Goal: Information Seeking & Learning: Learn about a topic

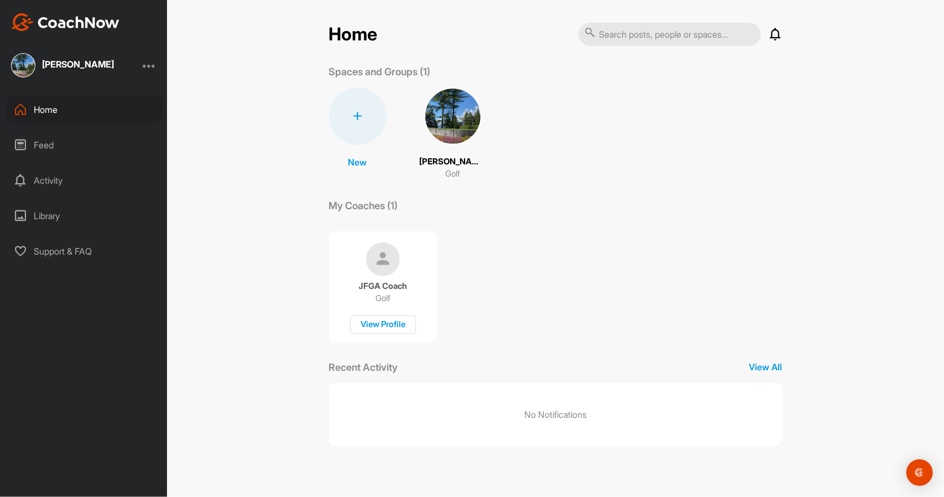
click at [454, 125] on img at bounding box center [453, 116] width 58 height 58
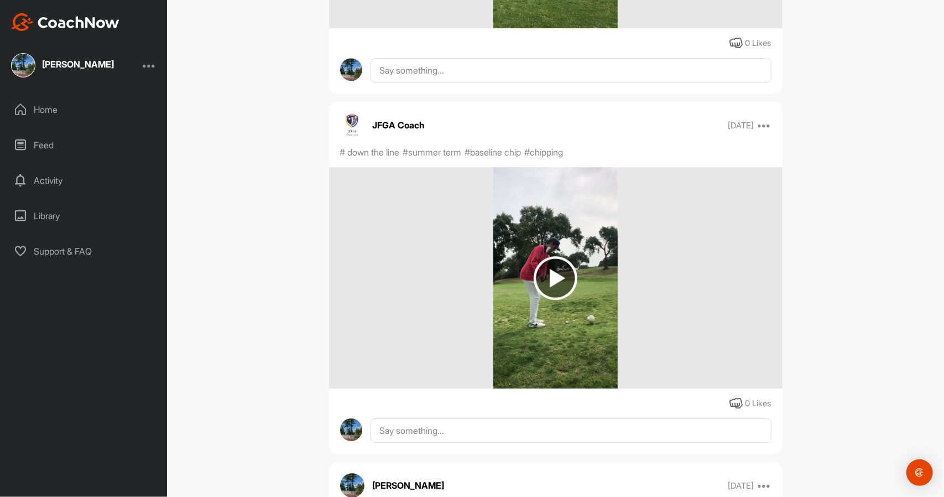
scroll to position [4978, 0]
click at [542, 281] on img at bounding box center [556, 278] width 44 height 44
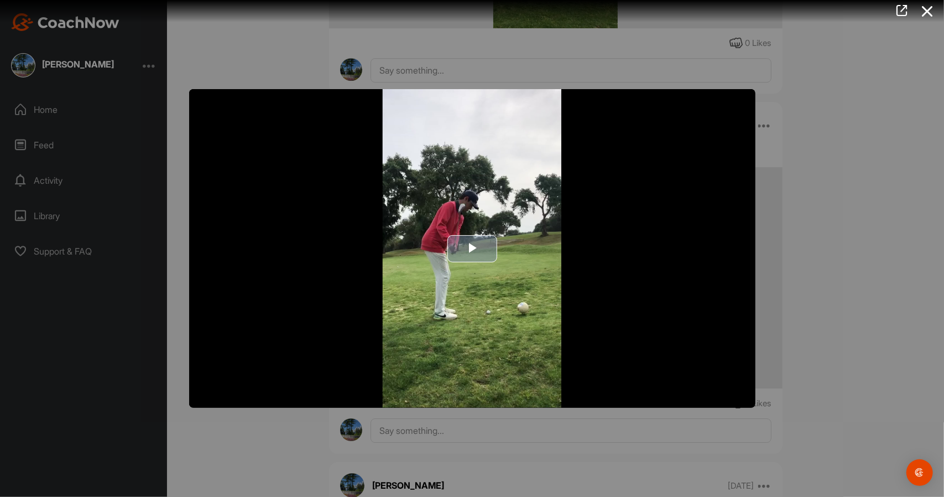
click at [473, 234] on img "Video Player" at bounding box center [472, 248] width 566 height 319
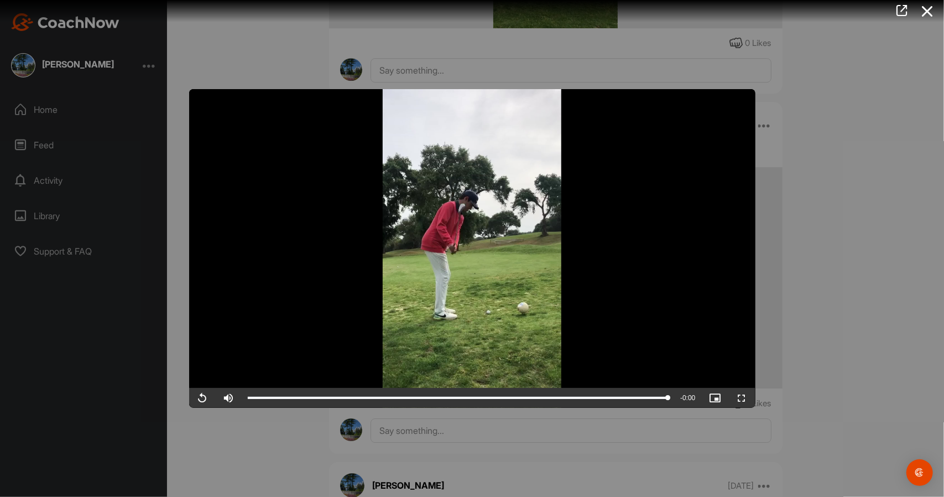
click at [813, 287] on div at bounding box center [472, 248] width 944 height 497
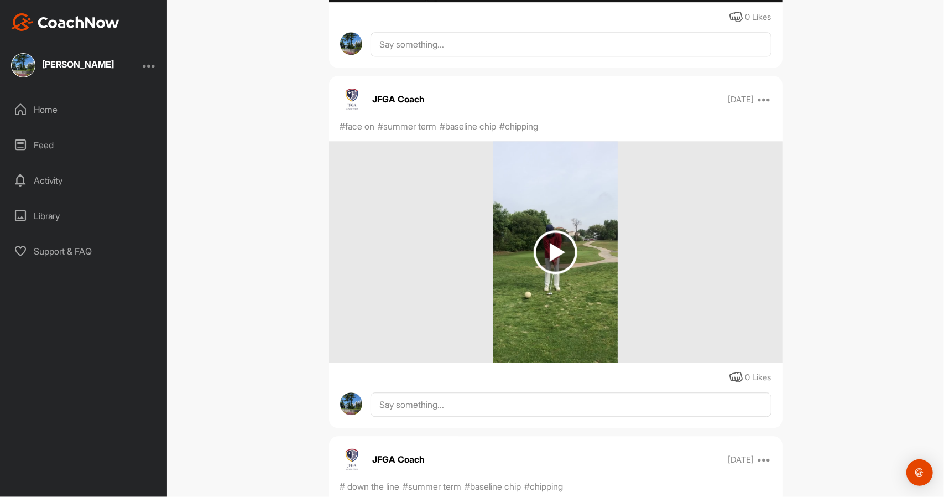
scroll to position [4591, 0]
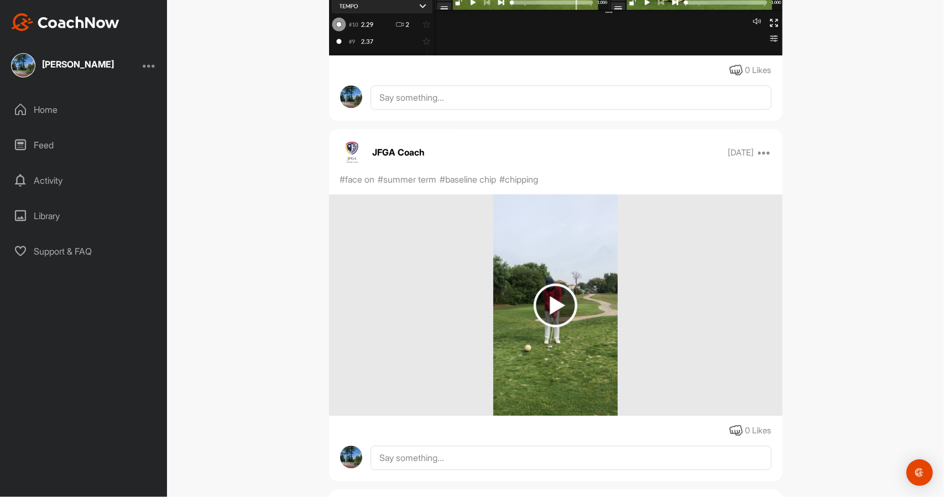
click at [554, 296] on img at bounding box center [555, 304] width 124 height 221
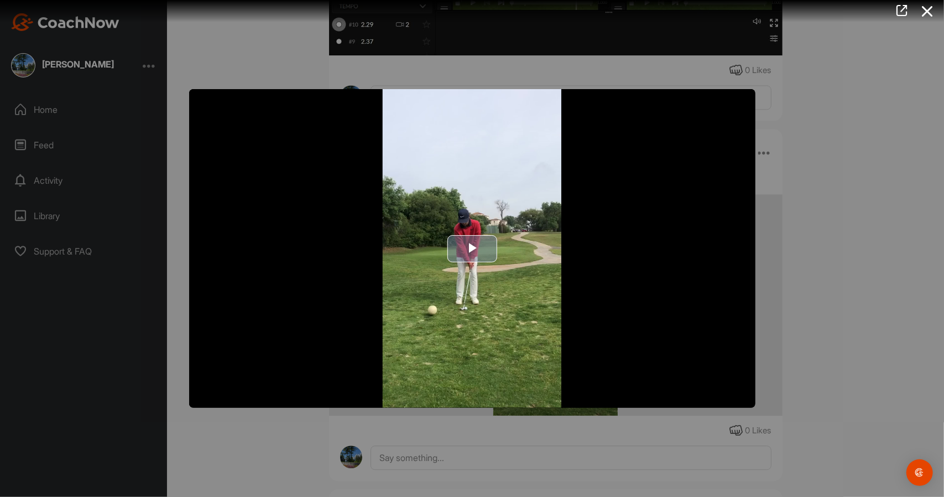
click at [472, 248] on span "Video Player" at bounding box center [472, 248] width 0 height 0
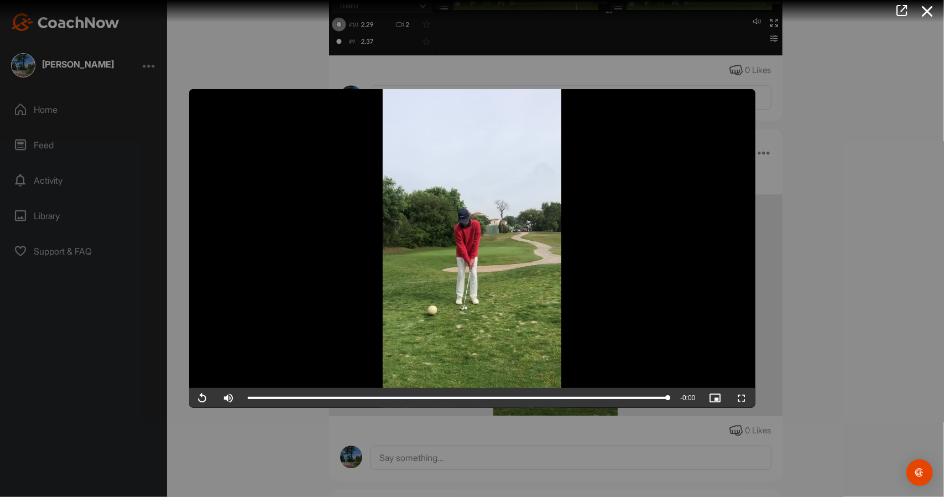
click at [779, 227] on div at bounding box center [472, 248] width 944 height 497
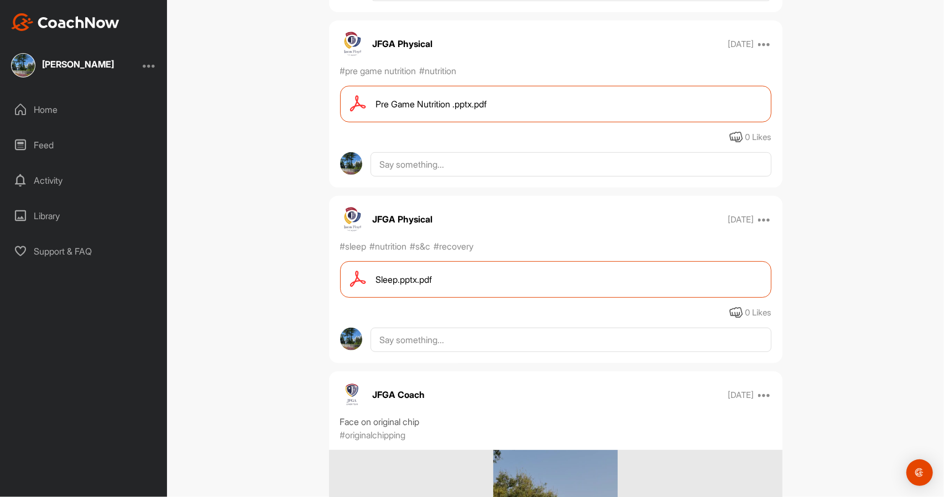
scroll to position [11679, 0]
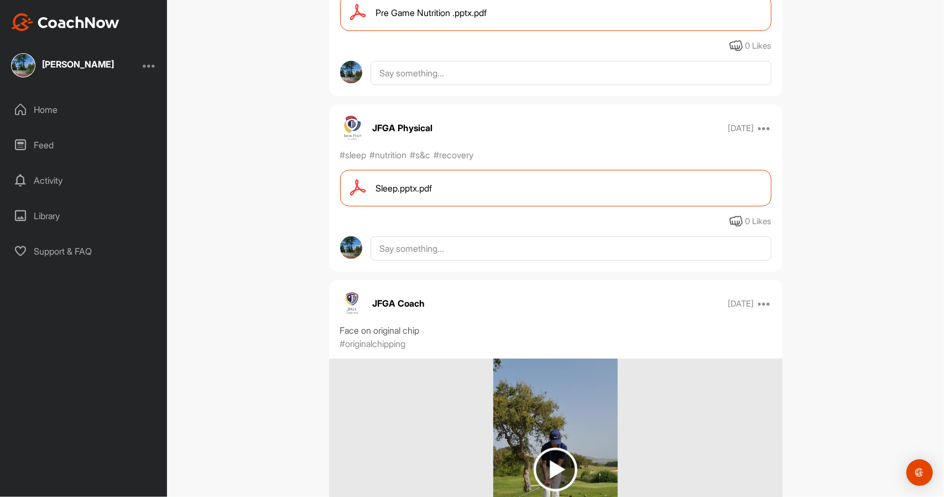
click at [412, 195] on span "Sleep.pptx.pdf" at bounding box center [404, 187] width 56 height 13
click at [424, 31] on div "Pre Game Nutrition .pptx.pdf" at bounding box center [555, 12] width 431 height 37
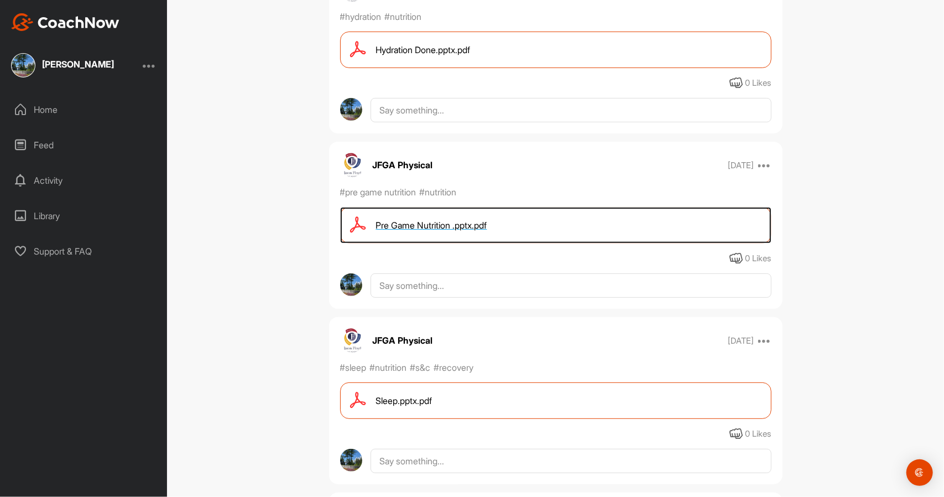
scroll to position [11403, 0]
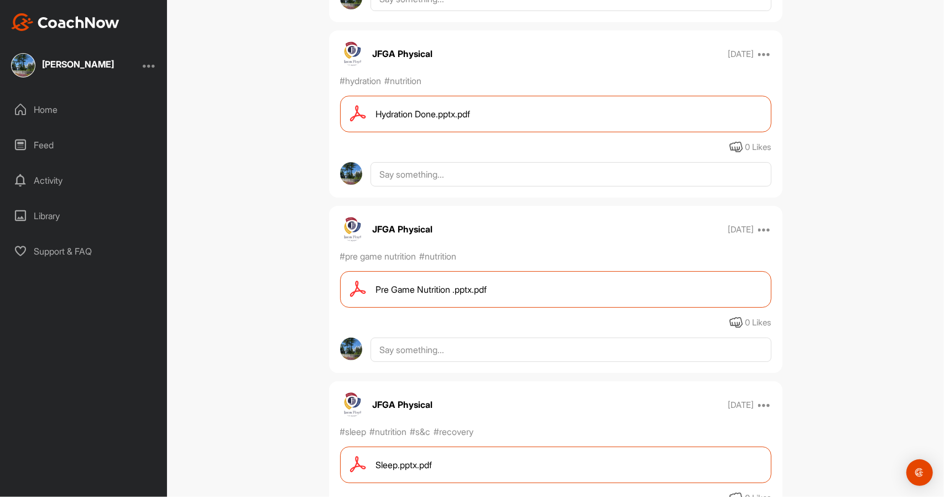
click at [420, 132] on div "Hydration Done.pptx.pdf" at bounding box center [555, 114] width 431 height 37
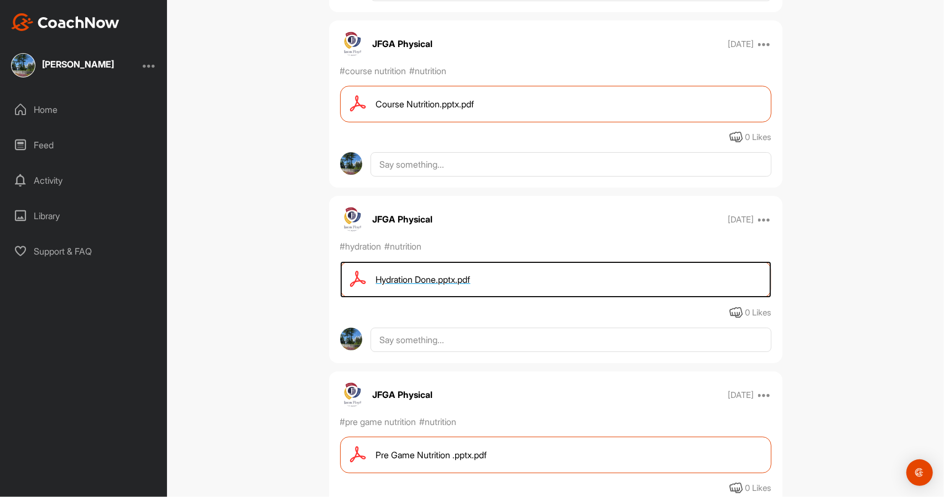
scroll to position [11237, 0]
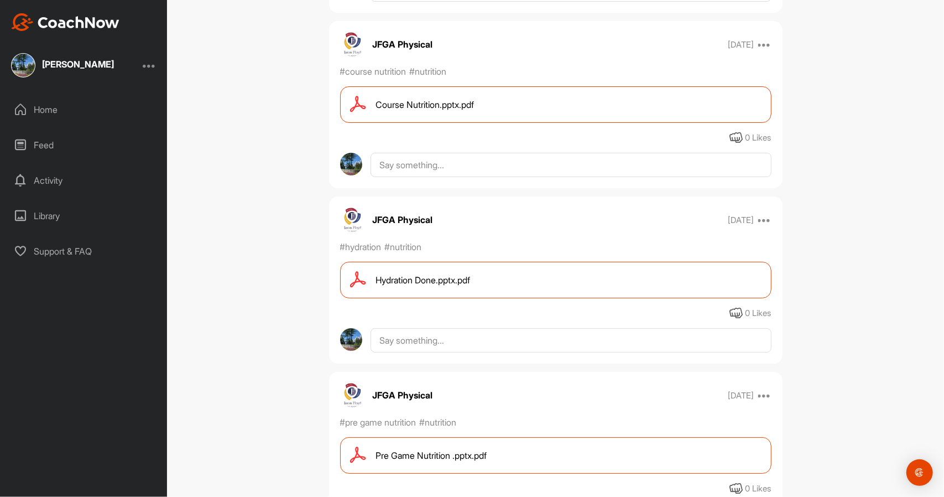
click at [408, 123] on div "Course Nutrition.pptx.pdf" at bounding box center [555, 104] width 431 height 37
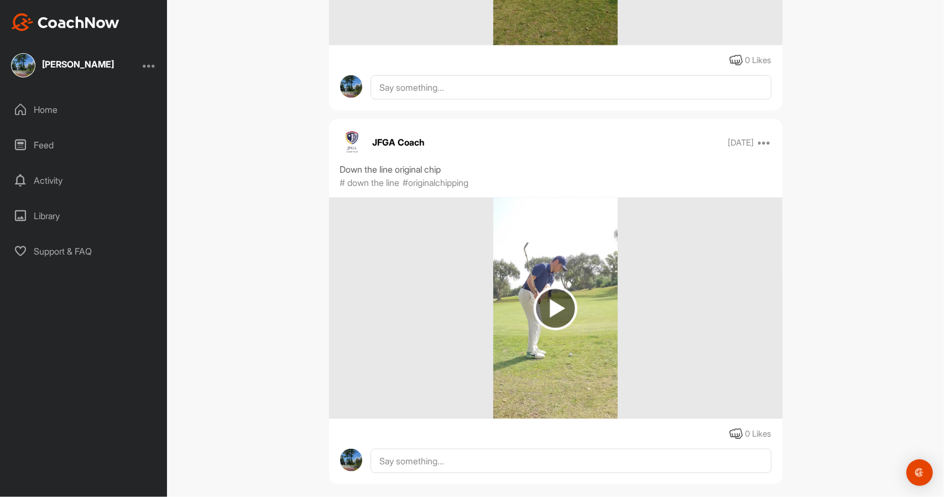
scroll to position [12250, 0]
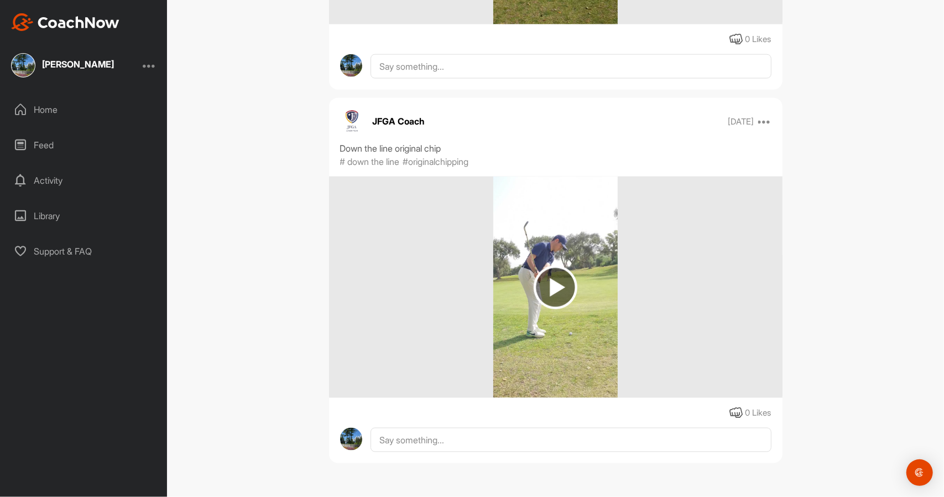
click at [543, 284] on img at bounding box center [556, 287] width 44 height 44
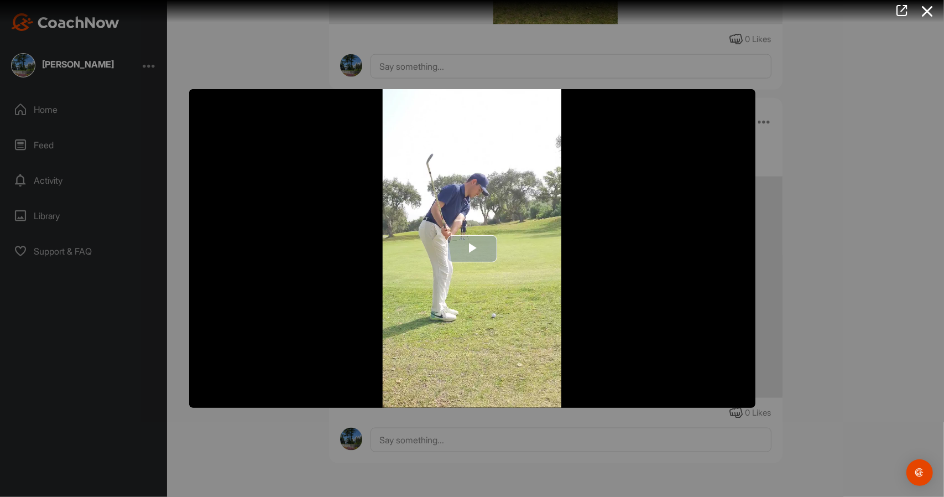
click at [478, 226] on img "Video Player" at bounding box center [472, 248] width 566 height 319
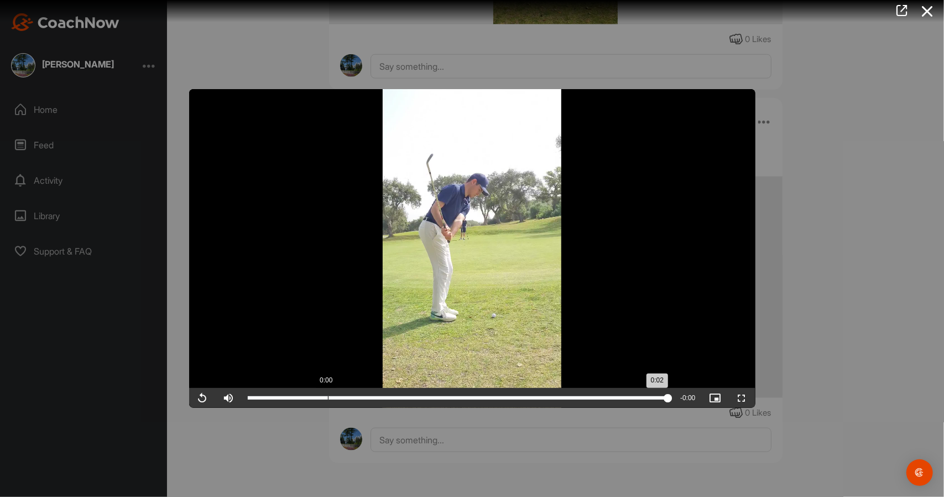
click at [322, 395] on div "Loaded : 100.00% 0:00 0:02" at bounding box center [458, 398] width 432 height 20
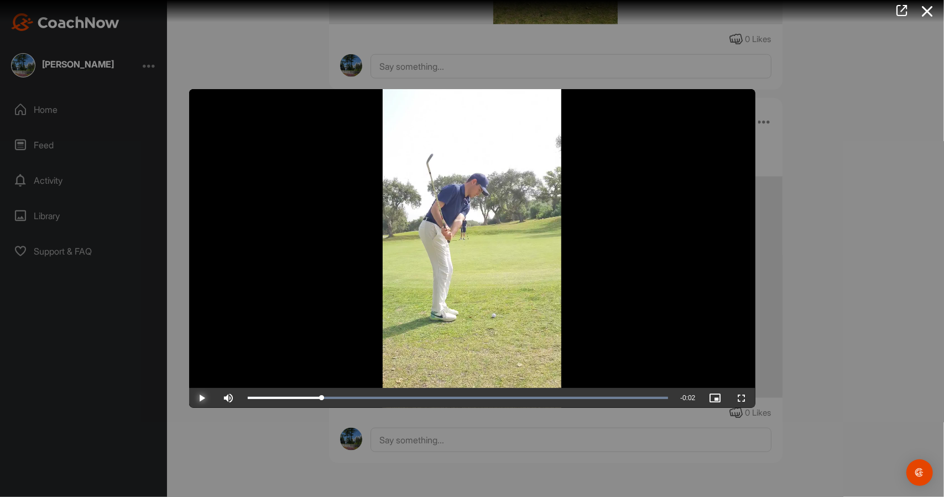
click at [195, 398] on span "Video Player" at bounding box center [202, 398] width 27 height 0
click at [844, 272] on div at bounding box center [472, 248] width 944 height 497
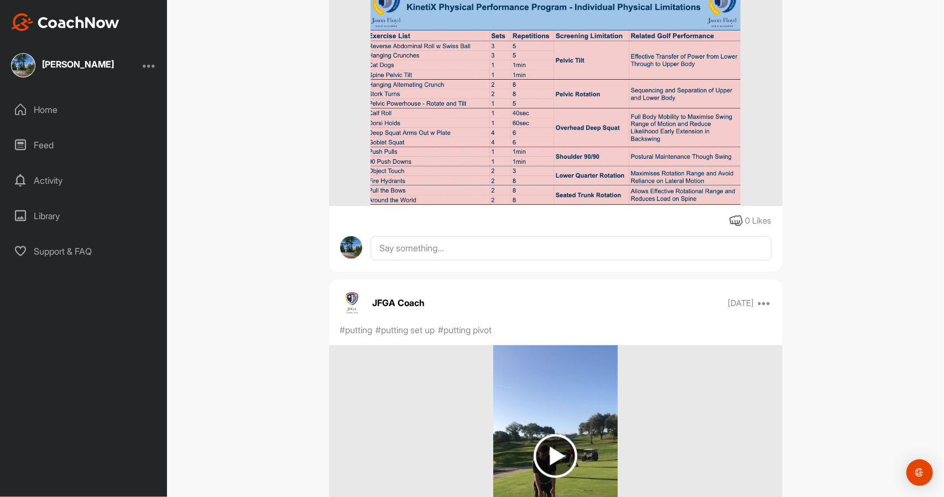
scroll to position [9650, 0]
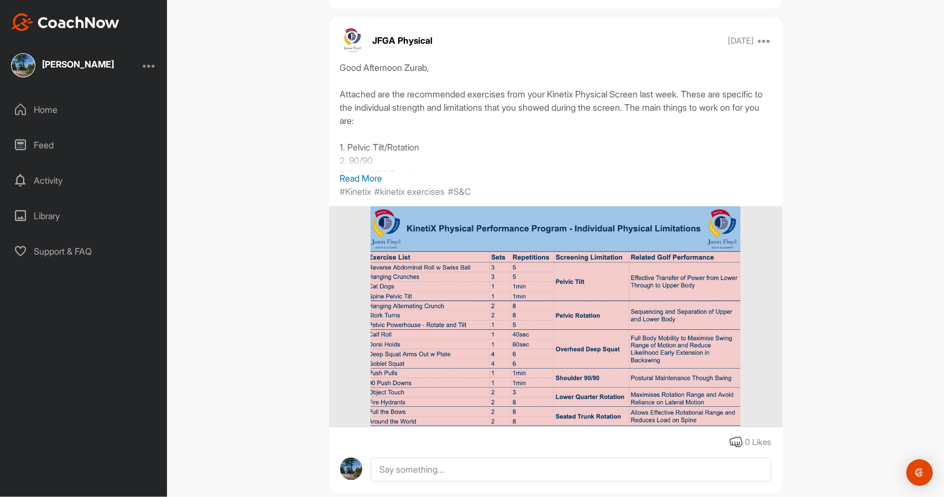
click at [519, 321] on img at bounding box center [556, 316] width 370 height 221
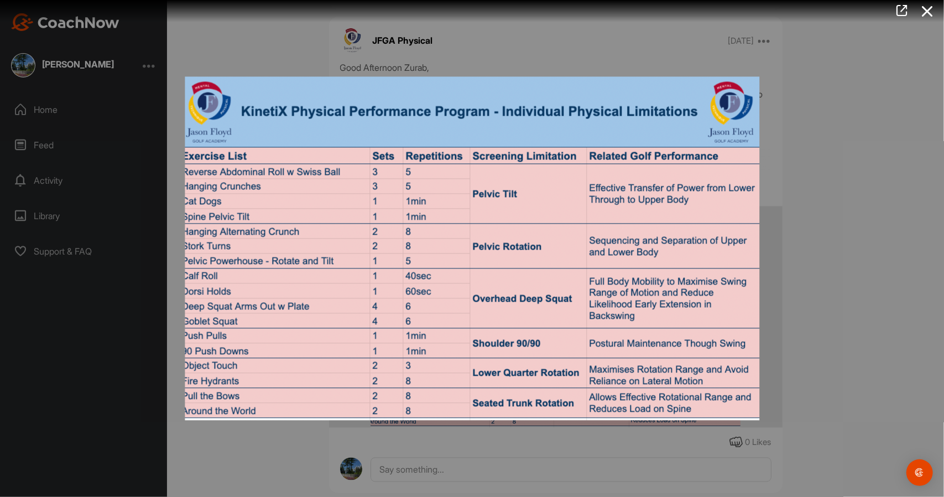
drag, startPoint x: 825, startPoint y: 277, endPoint x: 824, endPoint y: 263, distance: 13.3
click at [825, 276] on div at bounding box center [472, 248] width 944 height 497
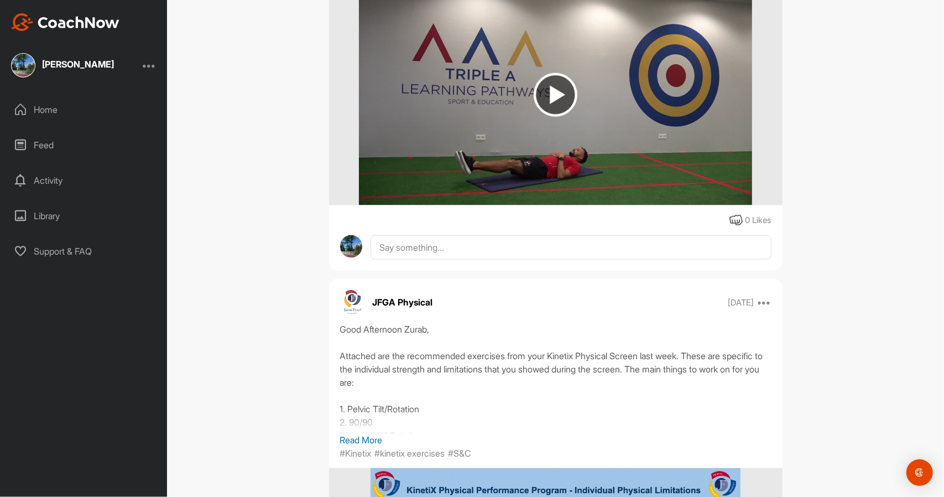
scroll to position [9429, 0]
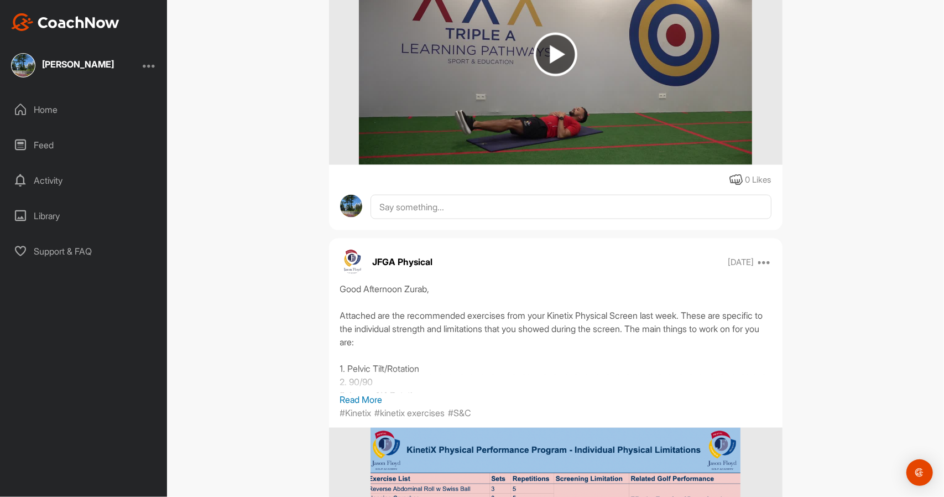
click at [371, 406] on p "Read More" at bounding box center [555, 399] width 431 height 13
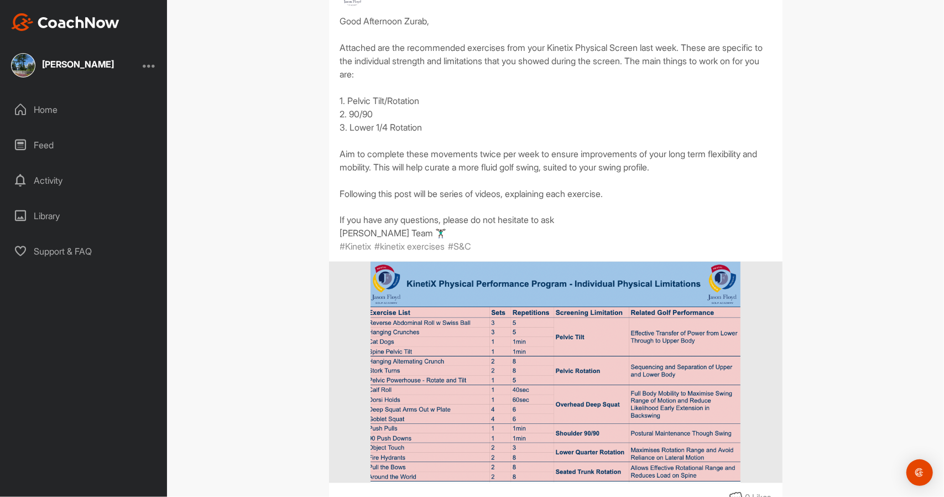
scroll to position [9705, 0]
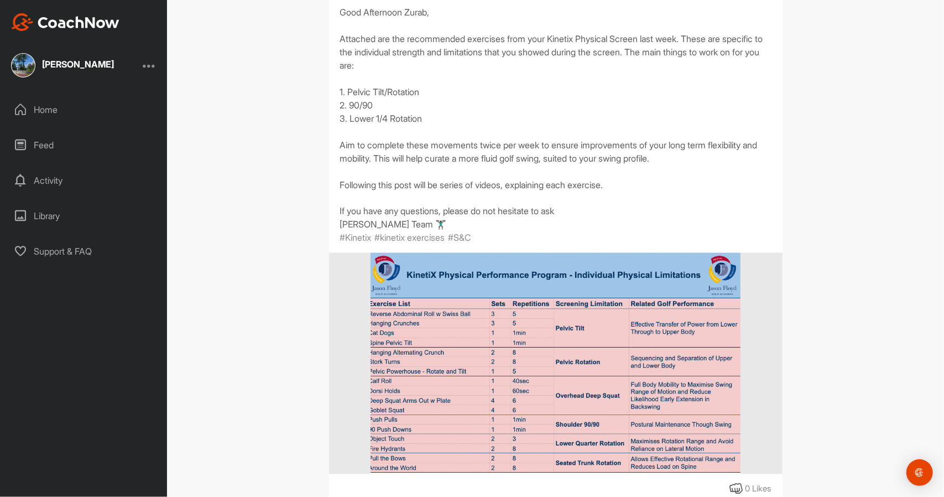
click at [474, 399] on img at bounding box center [556, 363] width 370 height 221
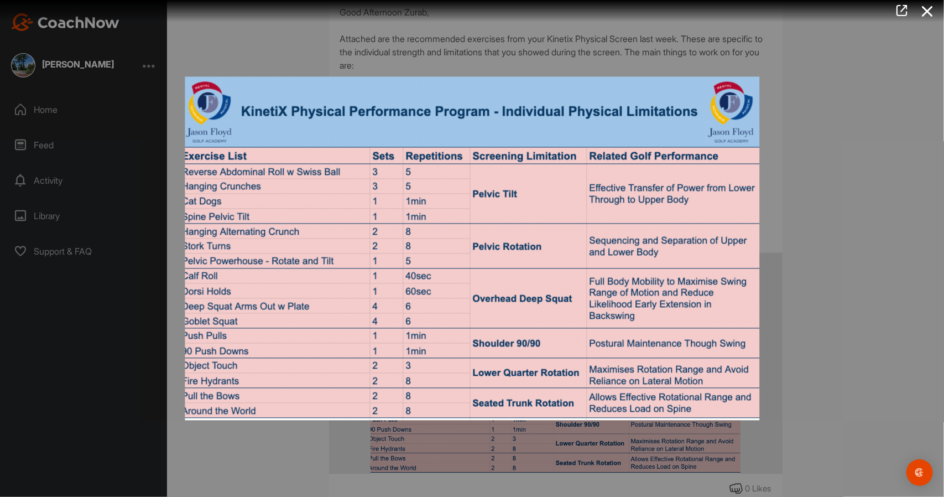
click at [841, 280] on div at bounding box center [472, 248] width 944 height 497
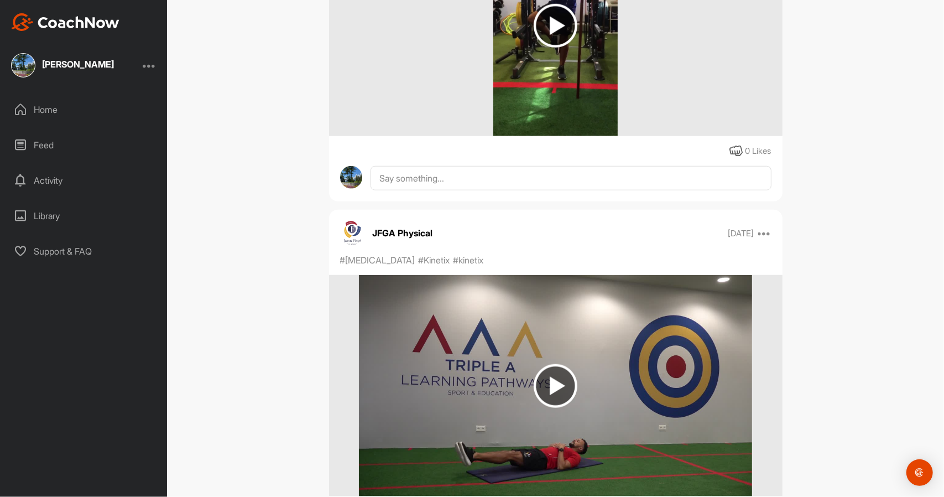
scroll to position [9097, 0]
click at [539, 384] on img at bounding box center [556, 386] width 44 height 44
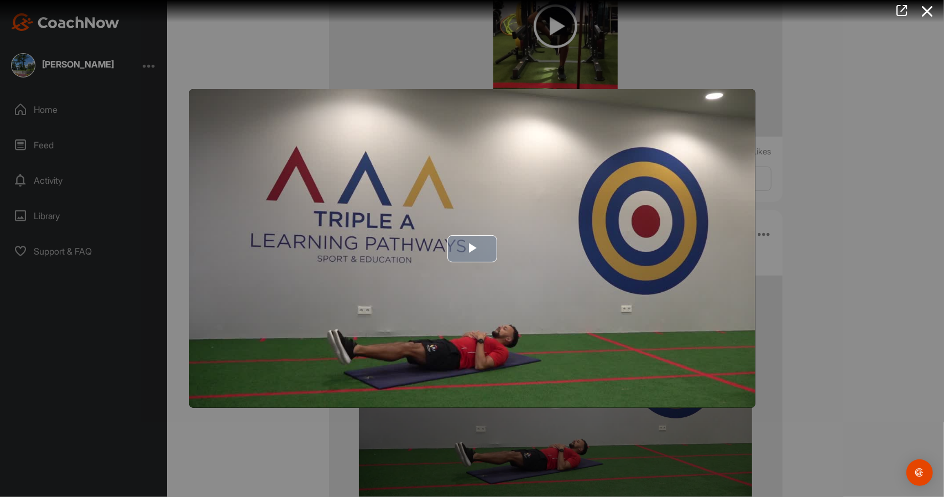
click at [472, 248] on span "Video Player" at bounding box center [472, 248] width 0 height 0
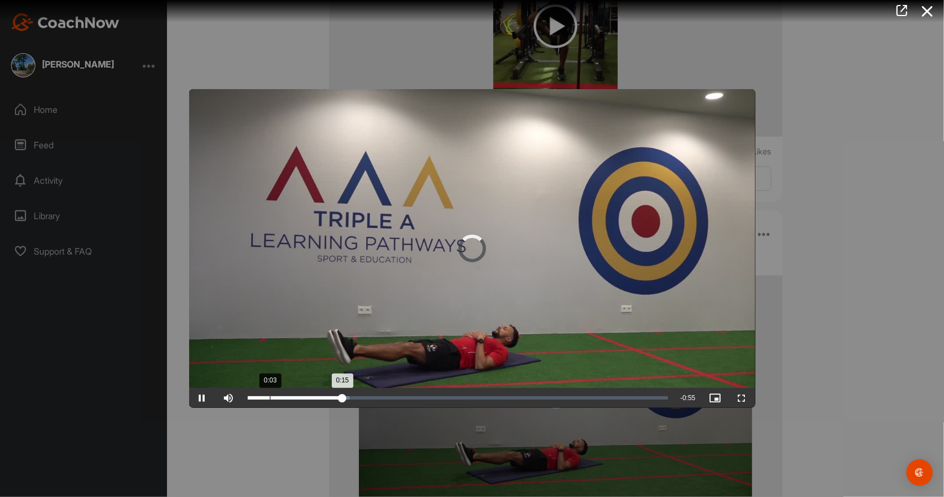
click at [269, 391] on div "Loaded : 24.23% 0:03 0:15" at bounding box center [458, 398] width 432 height 20
click at [201, 398] on span "Video Player" at bounding box center [202, 398] width 27 height 0
click at [389, 278] on video "Video Player" at bounding box center [472, 248] width 566 height 319
click at [364, 393] on div "Loaded : 37.81% 0:19 0:24" at bounding box center [458, 398] width 432 height 20
click at [201, 398] on span "Video Player" at bounding box center [202, 398] width 27 height 0
